Goal: Check status: Check status

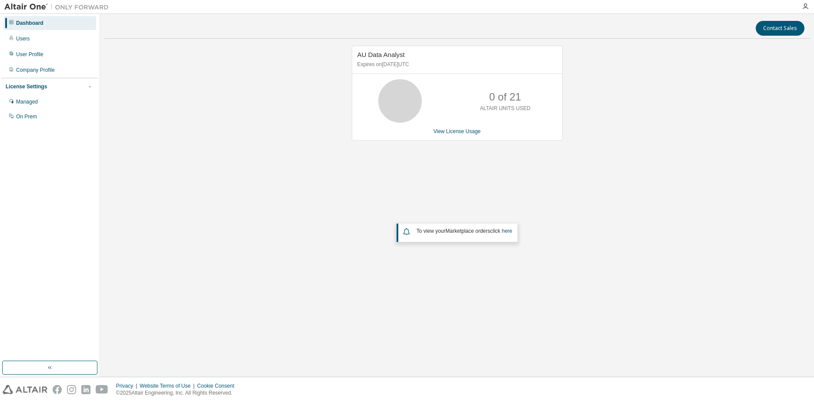
click at [644, 157] on div "AU Data Analyst Expires on August 13, 2026 UTC 0 of 21 ALTAIR UNITS USED View L…" at bounding box center [457, 176] width 706 height 261
click at [593, 190] on div "AU Data Analyst Expires on August 13, 2026 UTC 0 of 21 ALTAIR UNITS USED View L…" at bounding box center [457, 176] width 706 height 261
click at [473, 133] on link "View License Usage" at bounding box center [457, 131] width 47 height 6
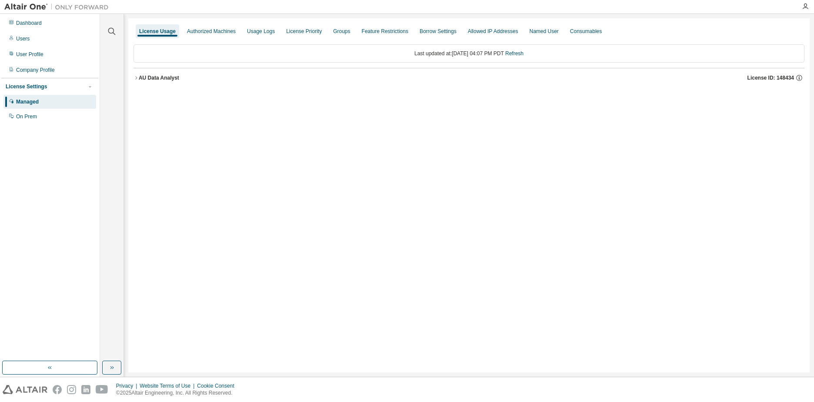
click at [138, 78] on icon "button" at bounding box center [136, 77] width 5 height 5
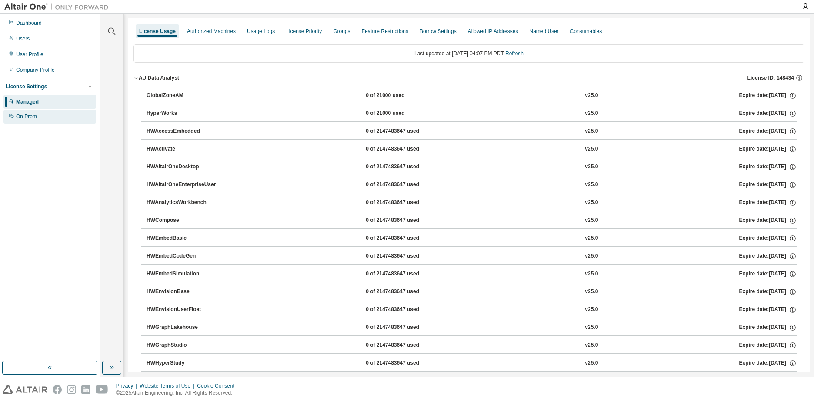
click at [31, 114] on div "On Prem" at bounding box center [26, 116] width 21 height 7
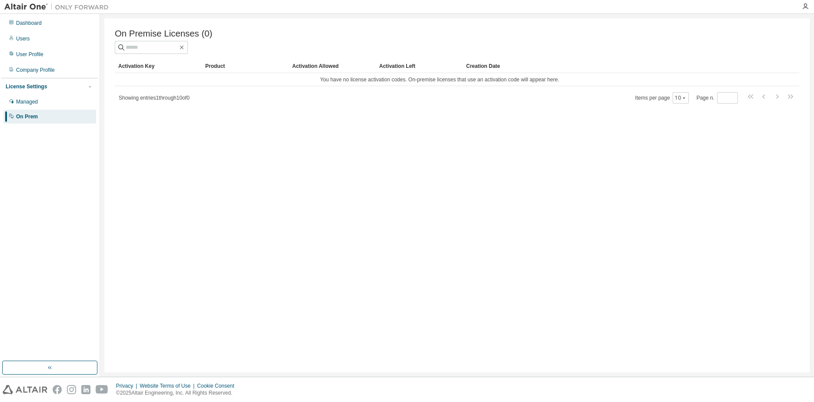
drag, startPoint x: 537, startPoint y: 154, endPoint x: 542, endPoint y: 140, distance: 15.1
click at [536, 153] on div "On Premise Licenses (0) Clear Load Save Save As Field Operator Value Select fil…" at bounding box center [457, 195] width 706 height 354
